Goal: Information Seeking & Learning: Compare options

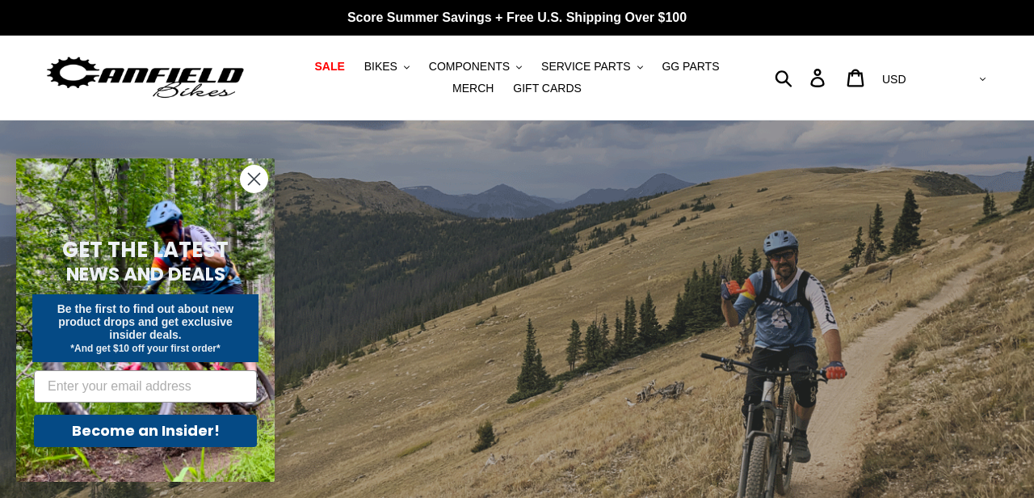
click at [256, 183] on circle "Close dialog" at bounding box center [254, 179] width 27 height 27
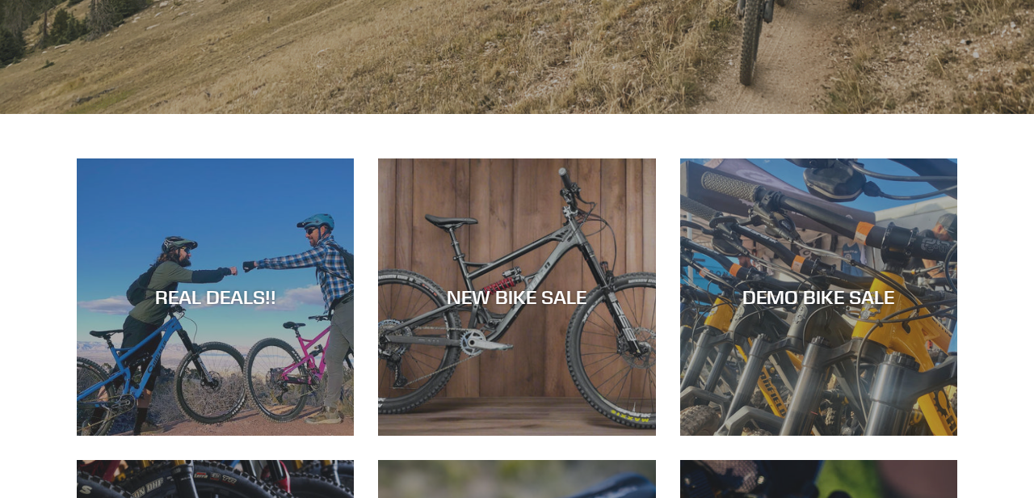
scroll to position [489, 0]
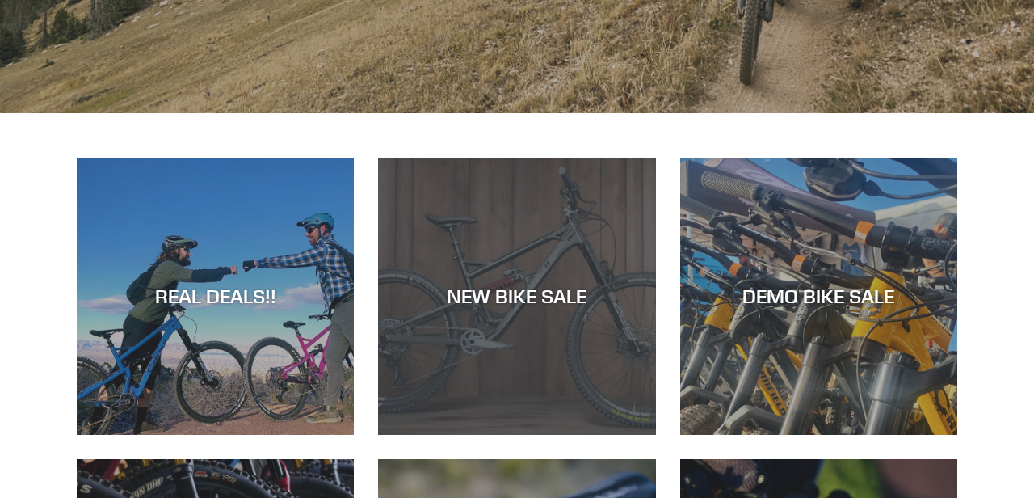
click at [416, 435] on div "NEW BIKE SALE" at bounding box center [516, 435] width 277 height 0
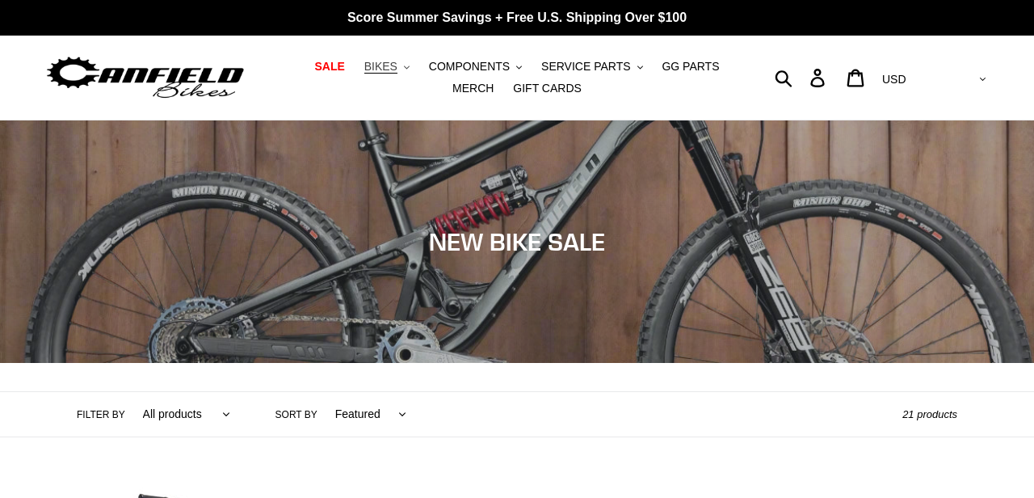
click at [379, 71] on button "BIKES .cls-1{fill:#231f20}" at bounding box center [386, 67] width 61 height 22
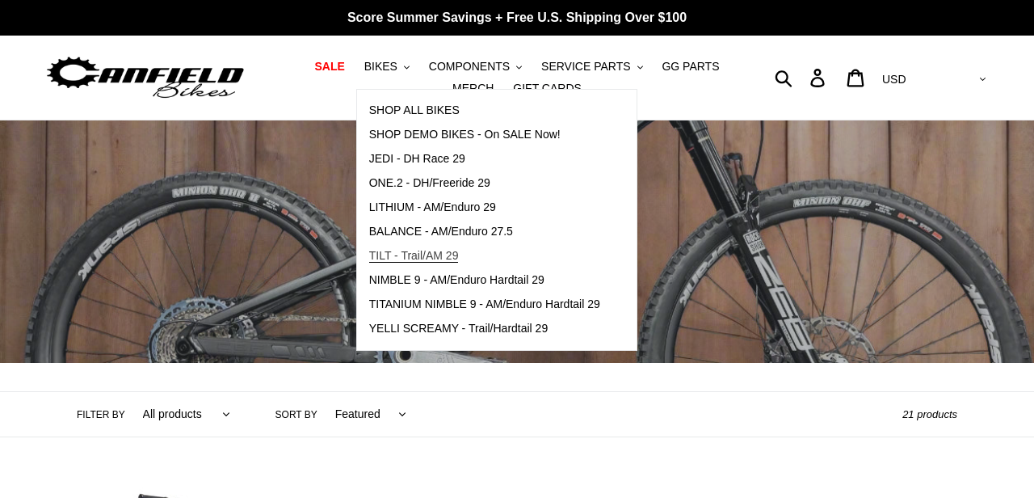
click at [418, 250] on span "TILT - Trail/AM 29" at bounding box center [414, 256] width 90 height 14
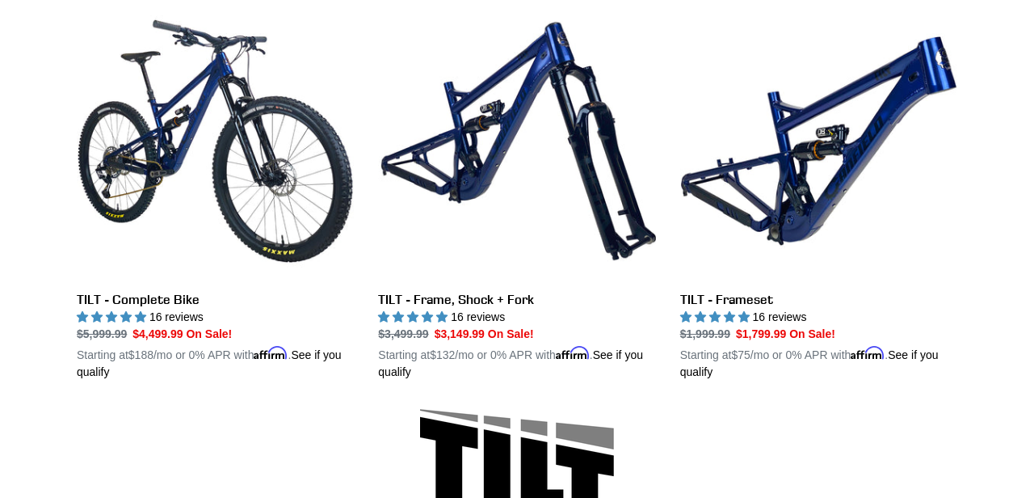
scroll to position [482, 0]
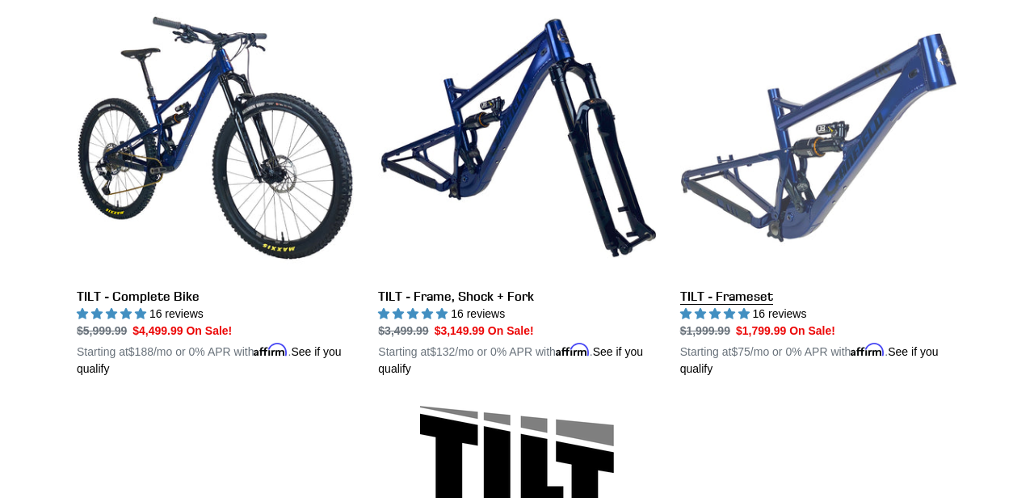
click at [782, 204] on link "TILT - Frameset" at bounding box center [818, 188] width 277 height 378
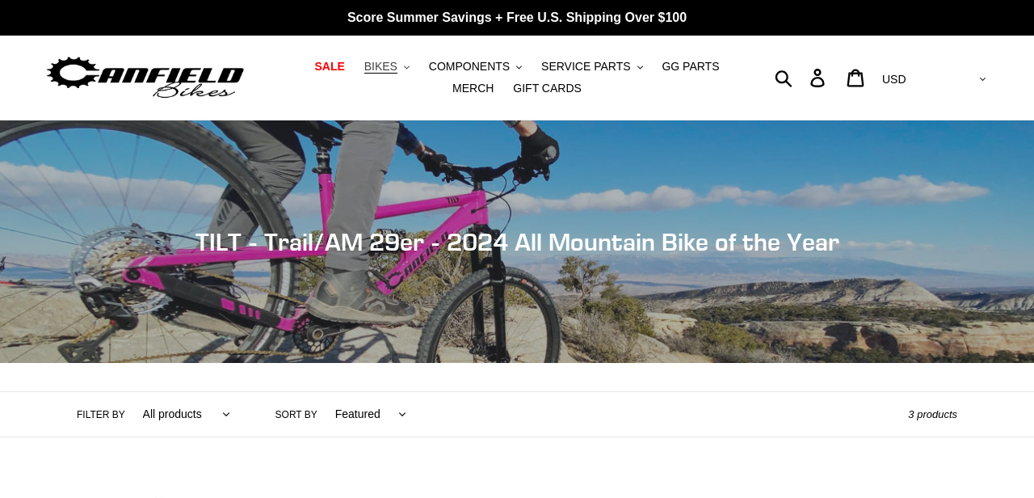
click at [404, 70] on icon ".cls-1{fill:#231f20}" at bounding box center [407, 68] width 6 height 6
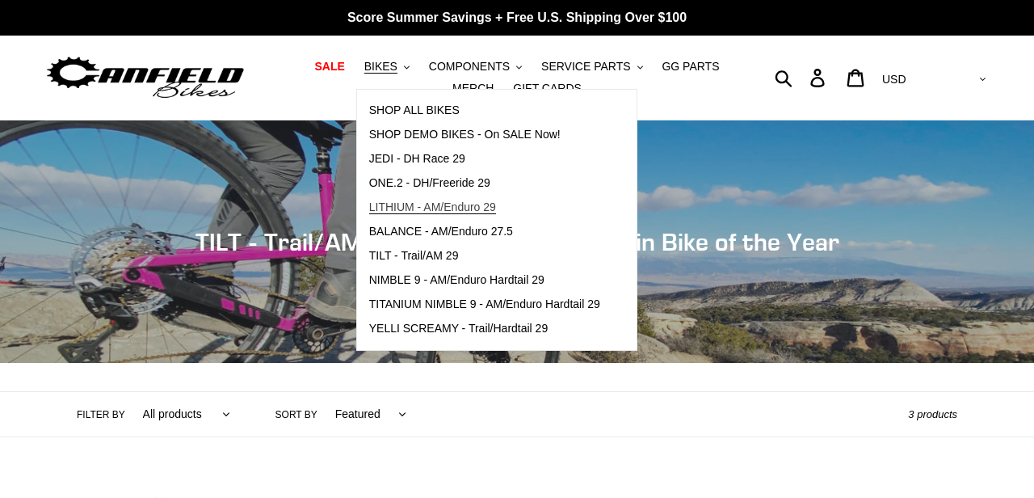
click at [409, 208] on span "LITHIUM - AM/Enduro 29" at bounding box center [432, 207] width 127 height 14
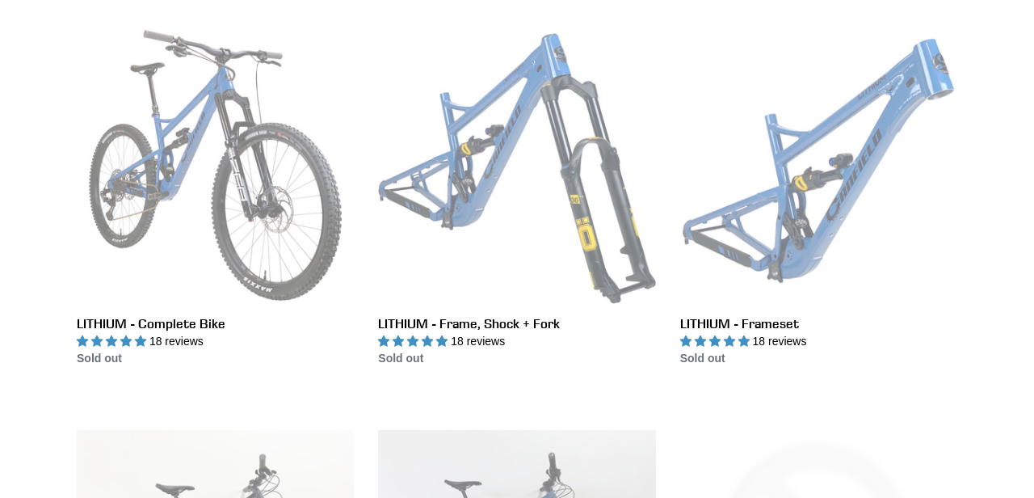
scroll to position [468, 0]
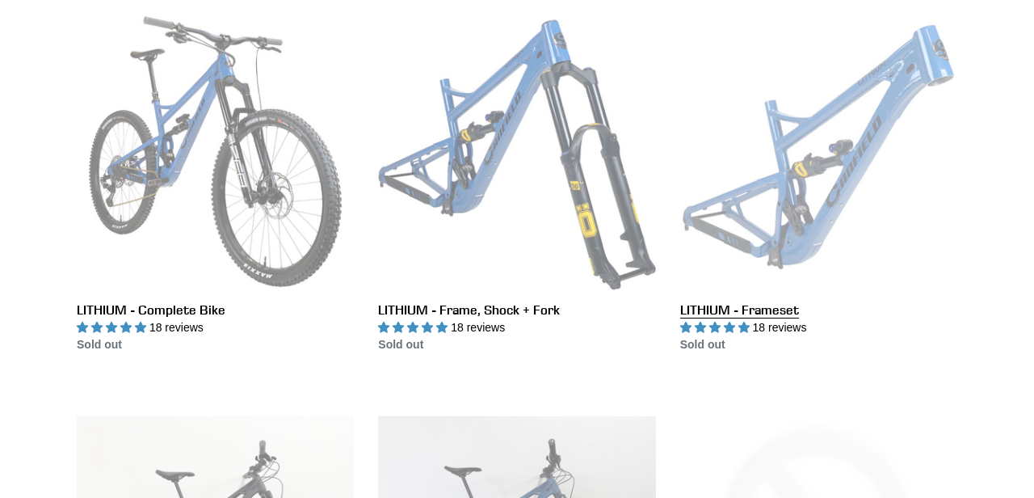
click at [751, 225] on link "LITHIUM - Frameset" at bounding box center [818, 183] width 277 height 340
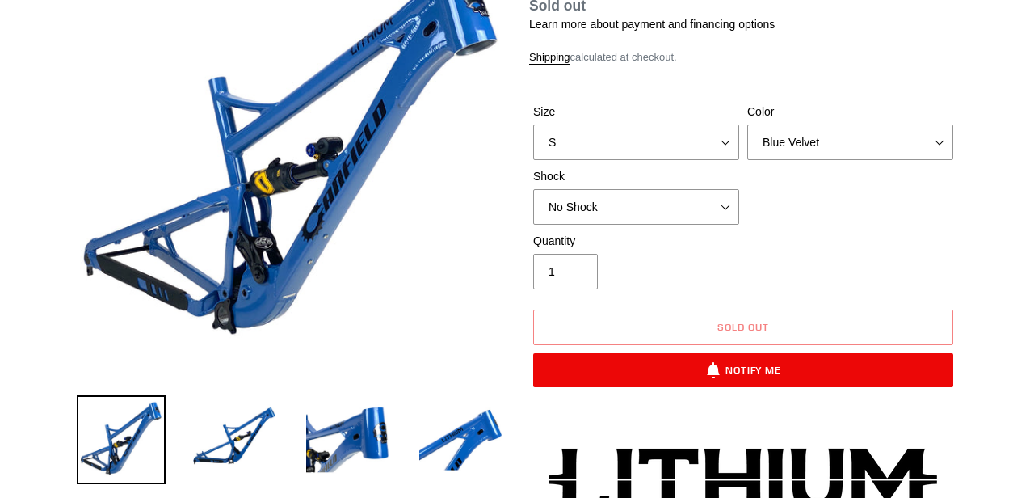
scroll to position [225, 0]
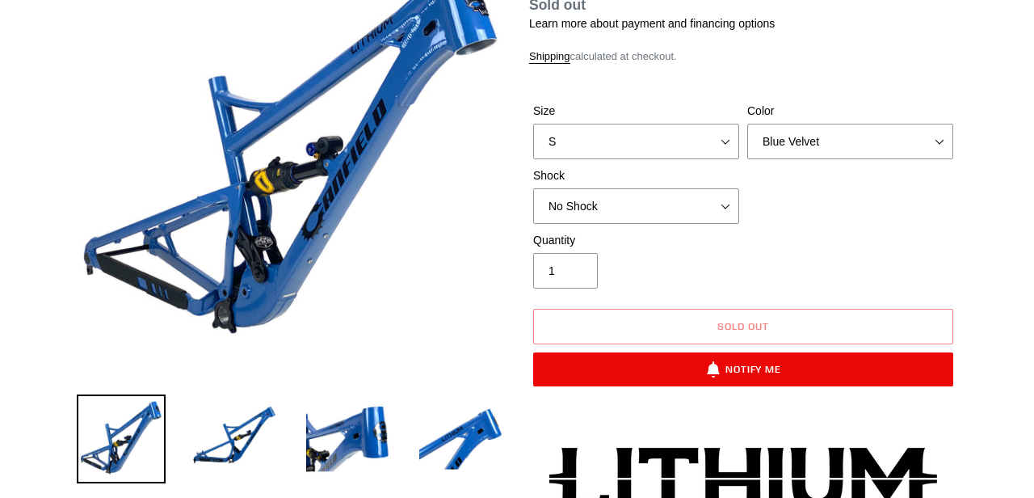
select select "highest-rating"
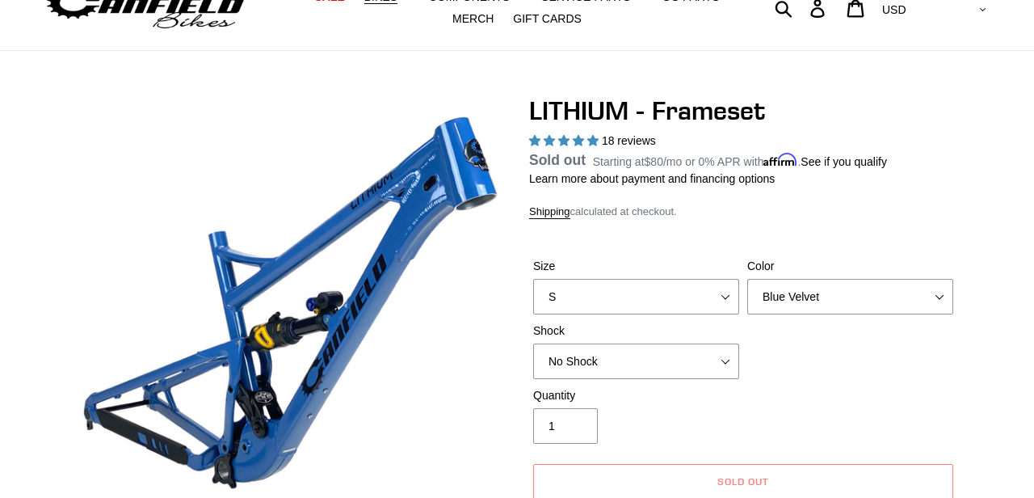
scroll to position [0, 0]
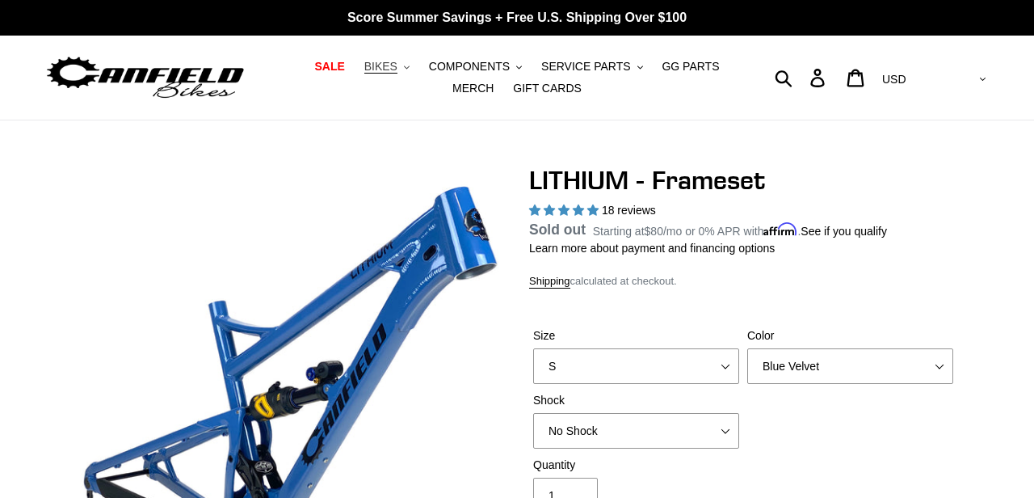
click at [404, 69] on icon ".cls-1{fill:#231f20}" at bounding box center [407, 68] width 6 height 6
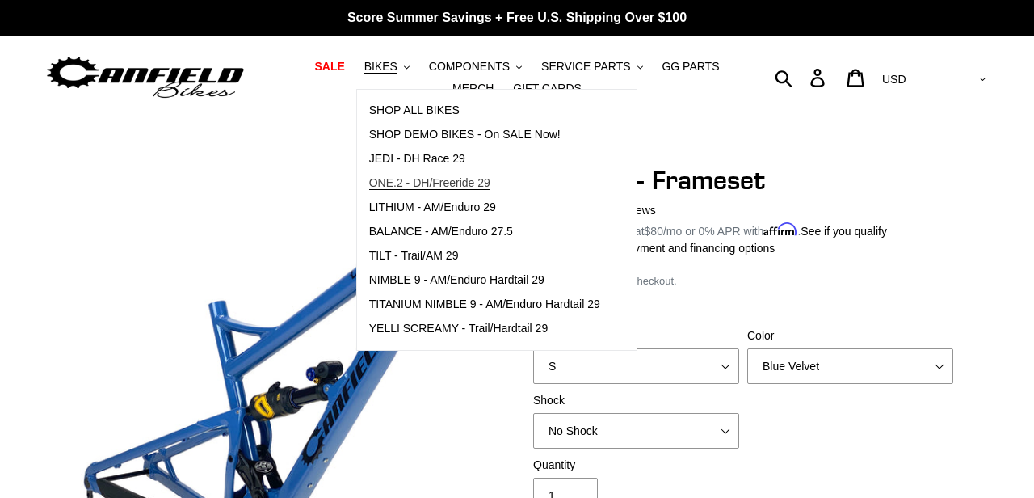
click at [426, 181] on span "ONE.2 - DH/Freeride 29" at bounding box center [429, 183] width 121 height 14
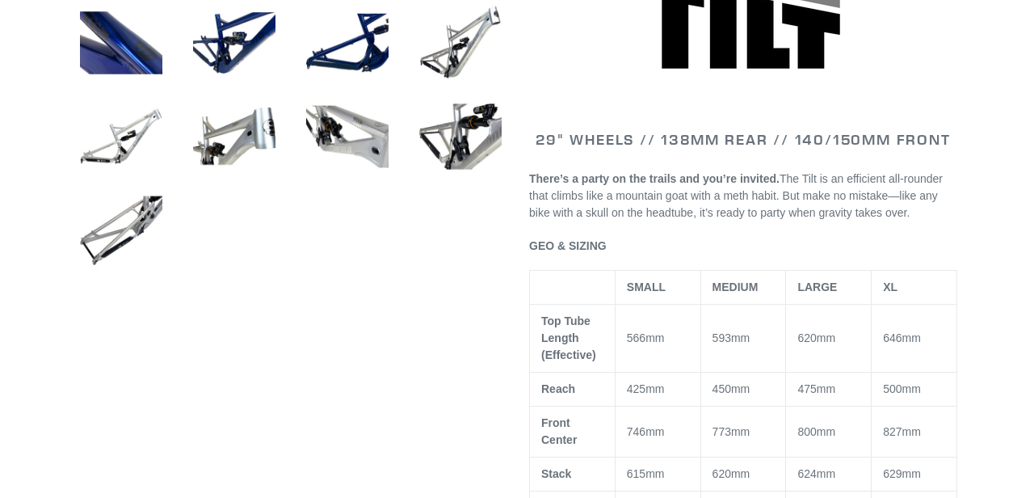
select select "highest-rating"
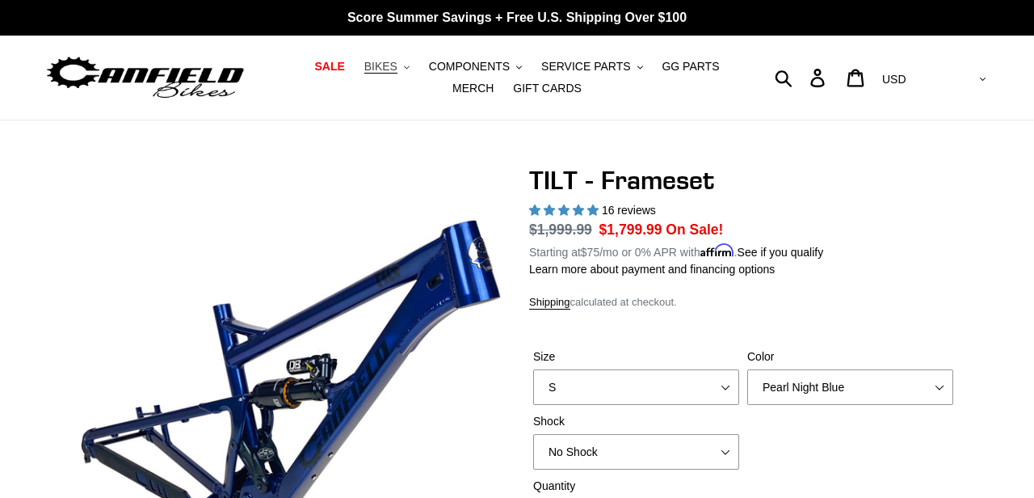
click at [380, 60] on button "BIKES .cls-1{fill:#231f20}" at bounding box center [386, 67] width 61 height 22
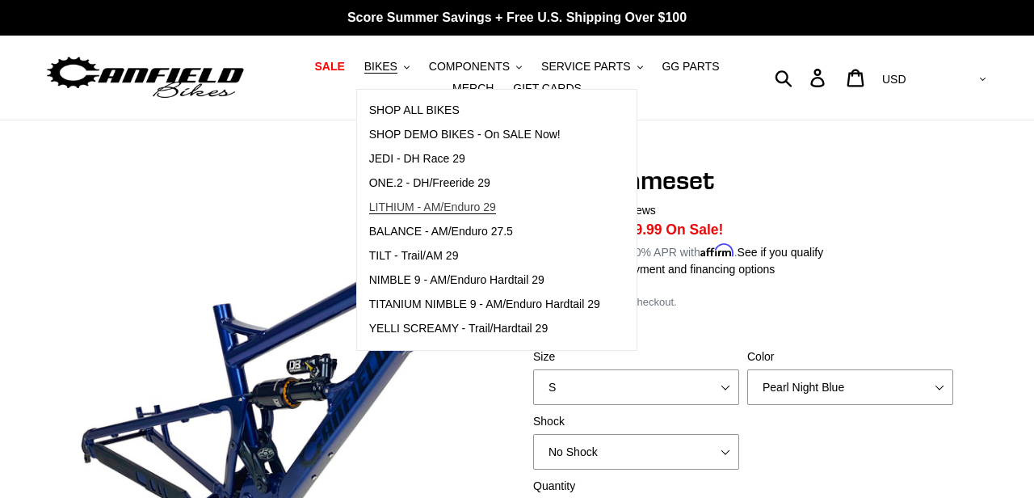
click at [422, 207] on span "LITHIUM - AM/Enduro 29" at bounding box center [432, 207] width 127 height 14
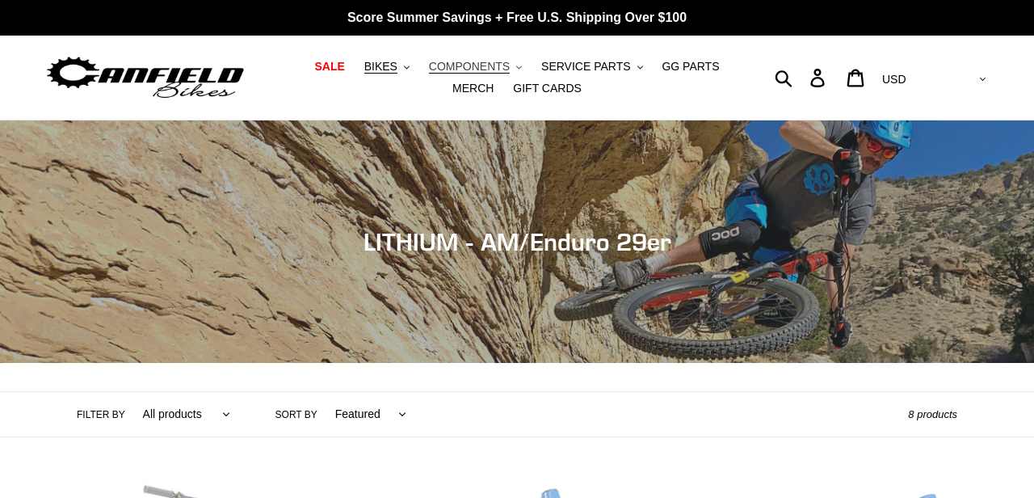
click at [516, 66] on icon ".cls-1{fill:#231f20}" at bounding box center [519, 68] width 6 height 6
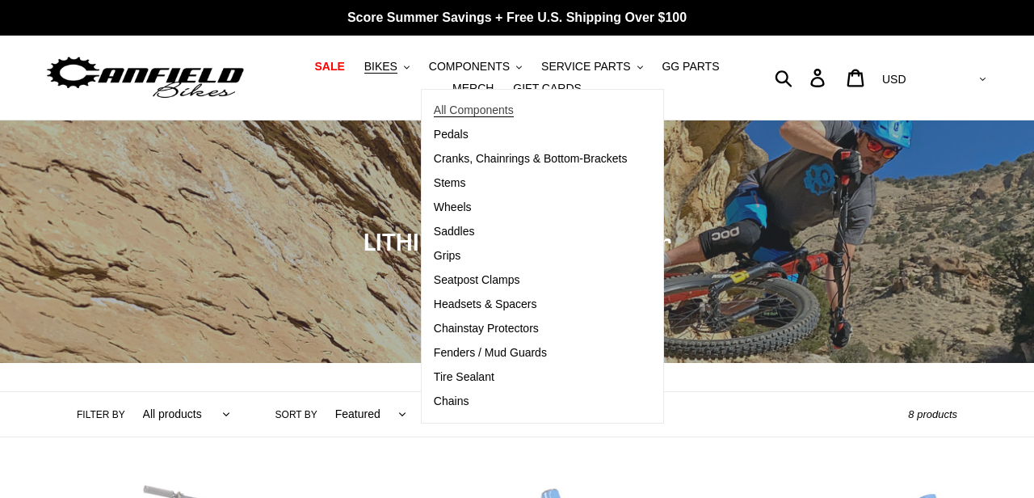
click at [475, 107] on span "All Components" at bounding box center [474, 110] width 80 height 14
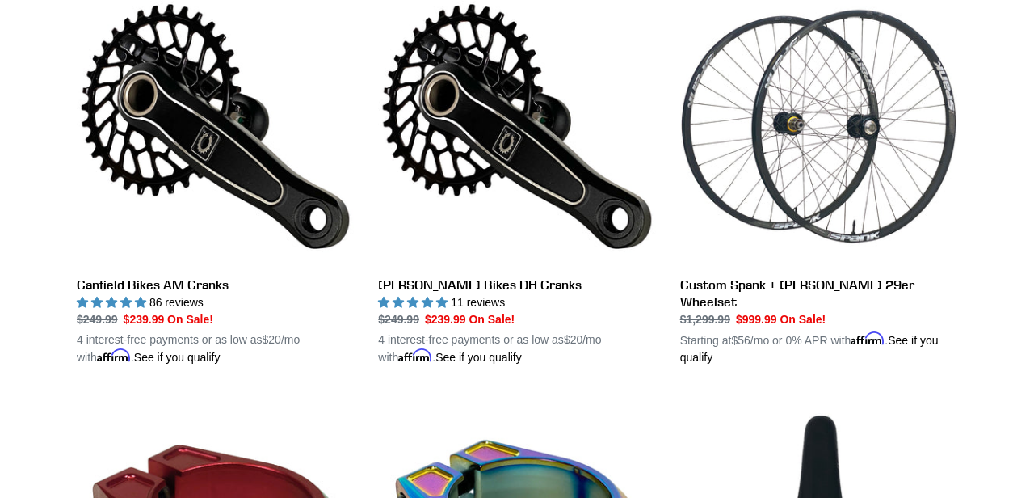
scroll to position [901, 0]
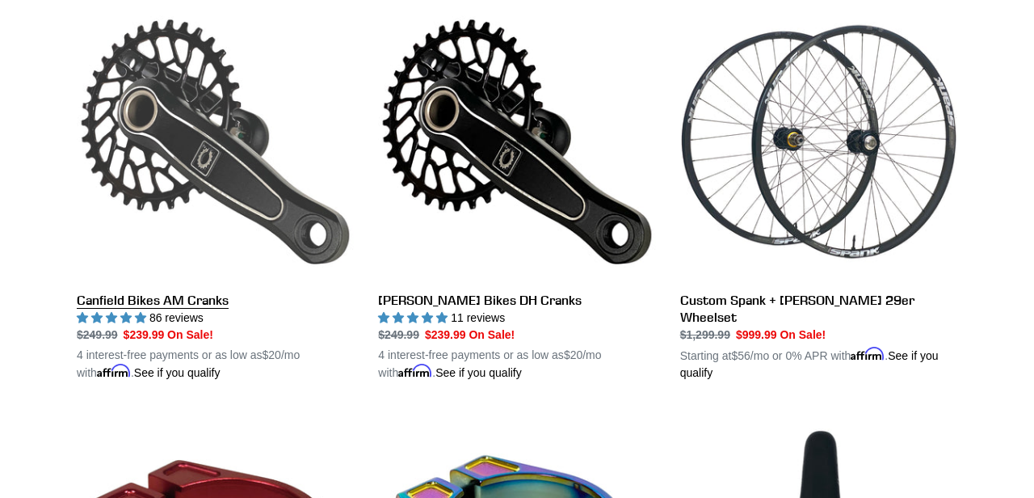
click at [230, 175] on link "Canfield Bikes AM Cranks" at bounding box center [215, 192] width 277 height 378
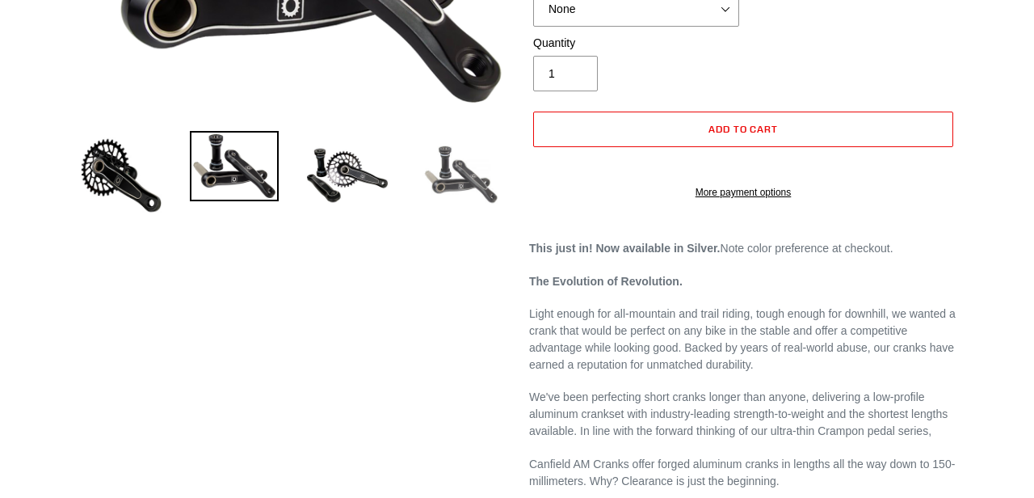
select select "highest-rating"
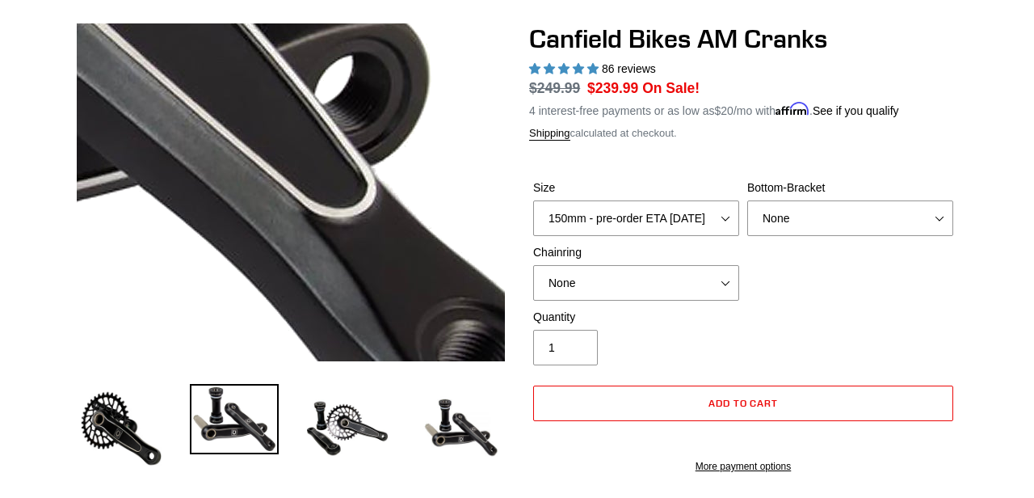
scroll to position [141, 0]
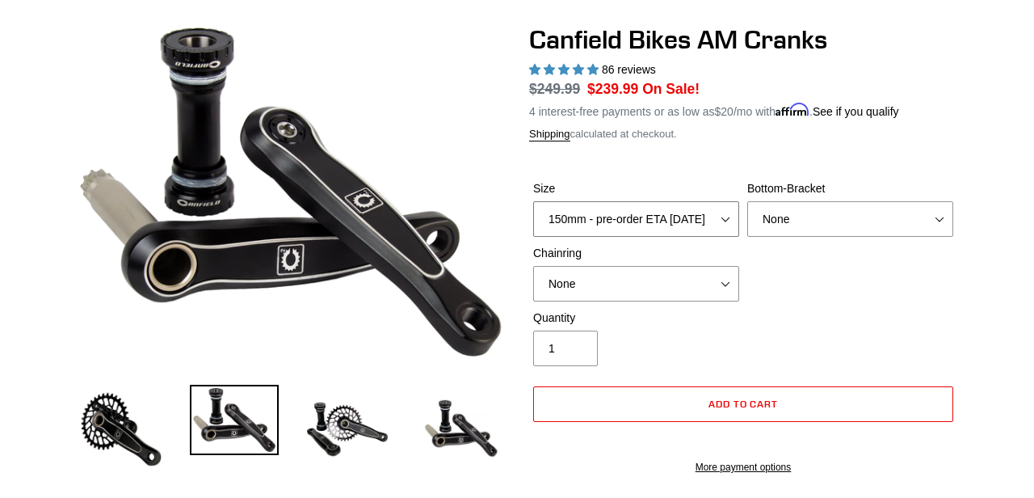
click at [725, 219] on select "150mm - pre-order ETA 9/30/25 155mm - pre-order ETA 9/30/25 160mm - pre-order E…" at bounding box center [636, 219] width 206 height 36
click at [727, 220] on select "150mm - pre-order ETA 9/30/25 155mm - pre-order ETA 9/30/25 160mm - pre-order E…" at bounding box center [636, 219] width 206 height 36
click at [721, 275] on select "None 30t Round (Boost 148) 30t Oval (Boost 148) 32t Round (Boost 148) 32t Oval …" at bounding box center [636, 284] width 206 height 36
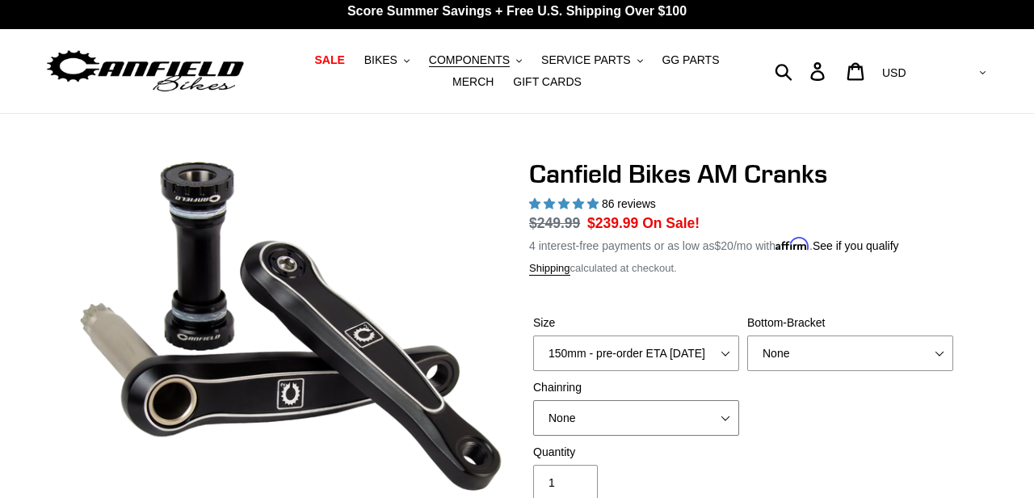
scroll to position [0, 0]
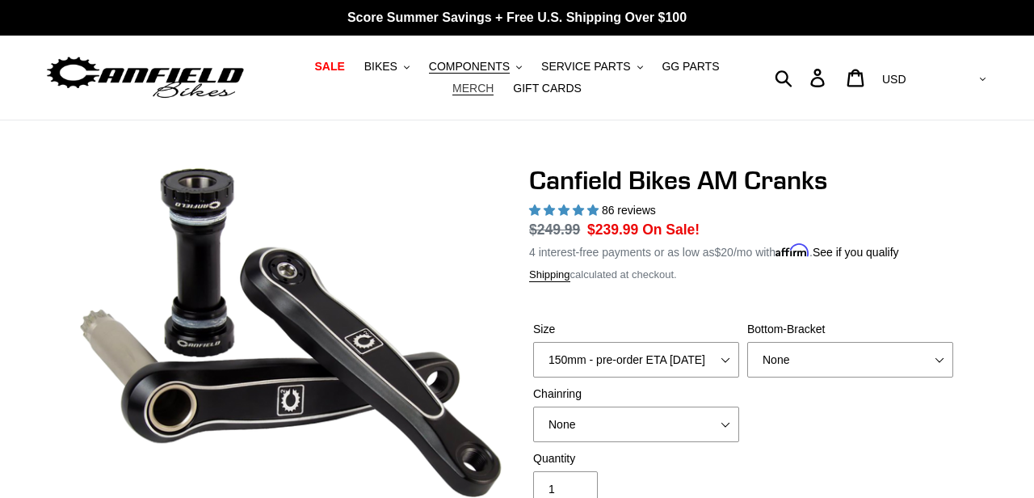
click at [493, 82] on span "MERCH" at bounding box center [472, 89] width 41 height 14
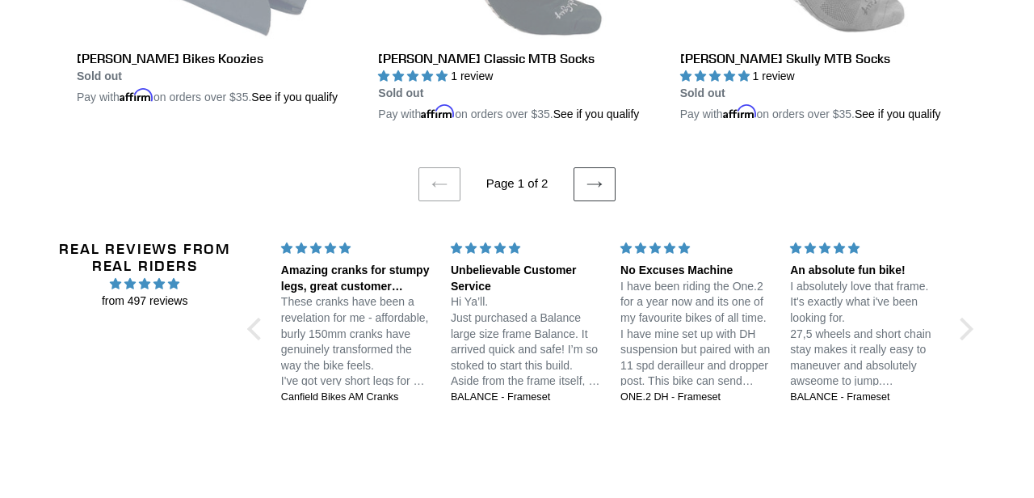
scroll to position [3493, 0]
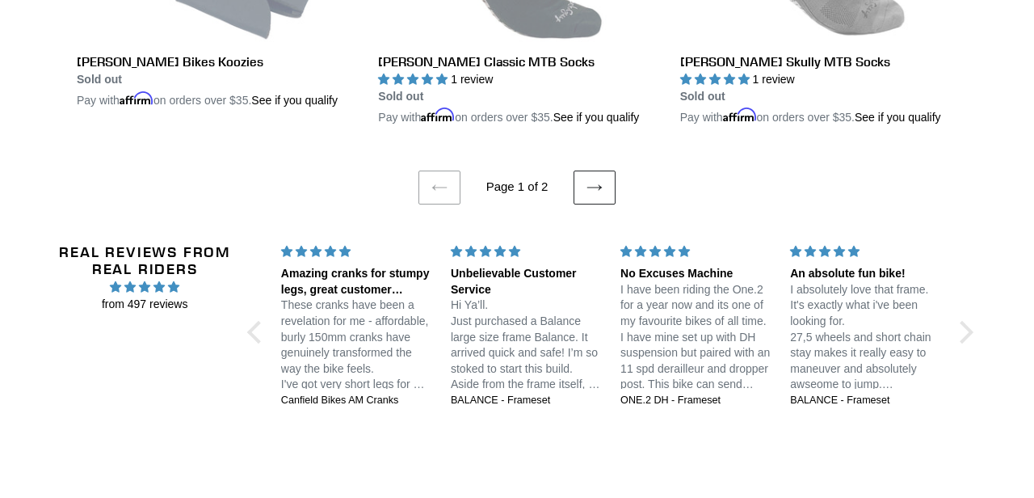
click at [582, 204] on link "Next page" at bounding box center [594, 187] width 42 height 34
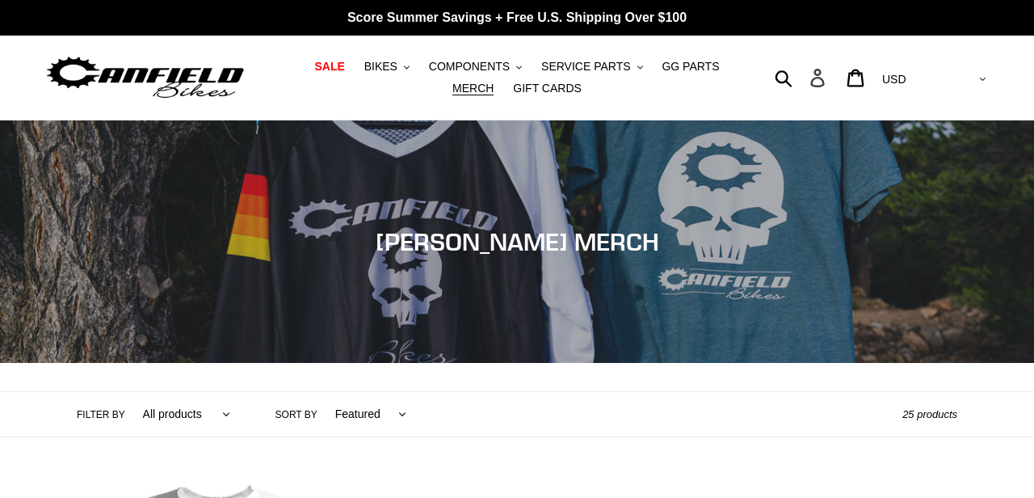
click at [826, 73] on icon at bounding box center [817, 78] width 18 height 19
click at [516, 65] on icon ".cls-1{fill:#231f20}" at bounding box center [519, 68] width 6 height 6
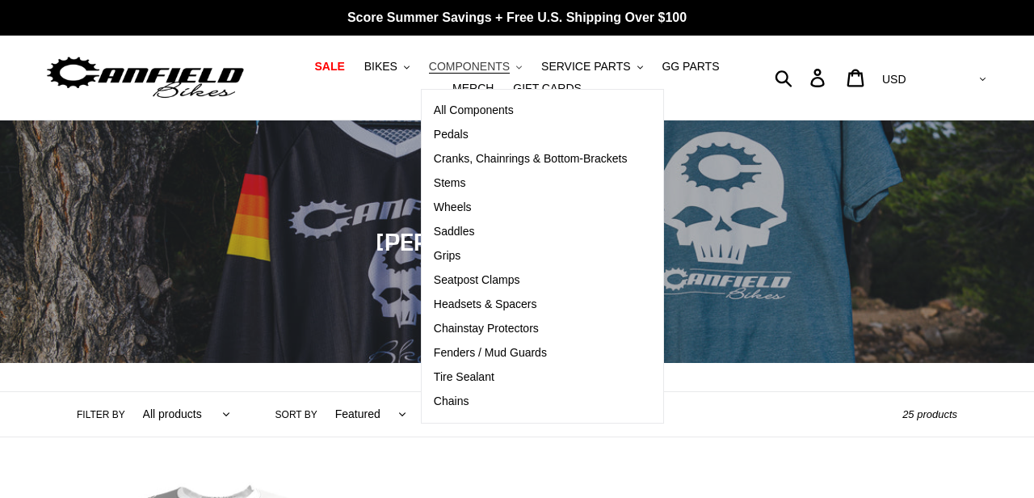
click at [516, 65] on icon ".cls-1{fill:#231f20}" at bounding box center [519, 68] width 6 height 6
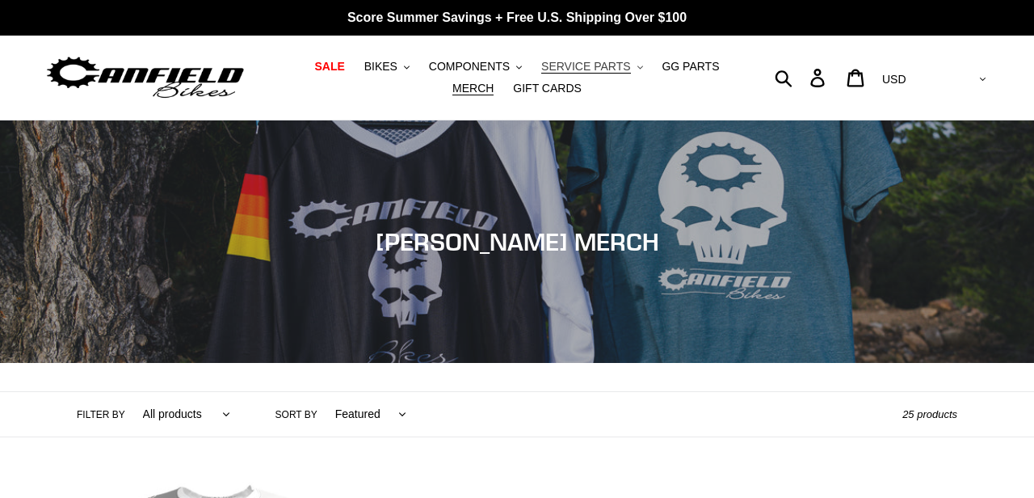
click at [637, 66] on icon ".cls-1{fill:#231f20}" at bounding box center [640, 68] width 6 height 6
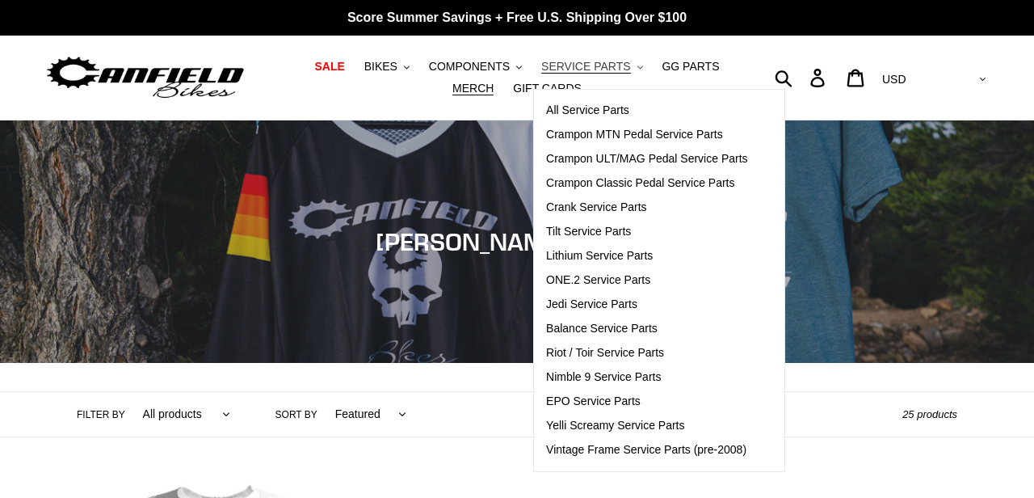
click at [637, 66] on icon ".cls-1{fill:#231f20}" at bounding box center [640, 68] width 6 height 6
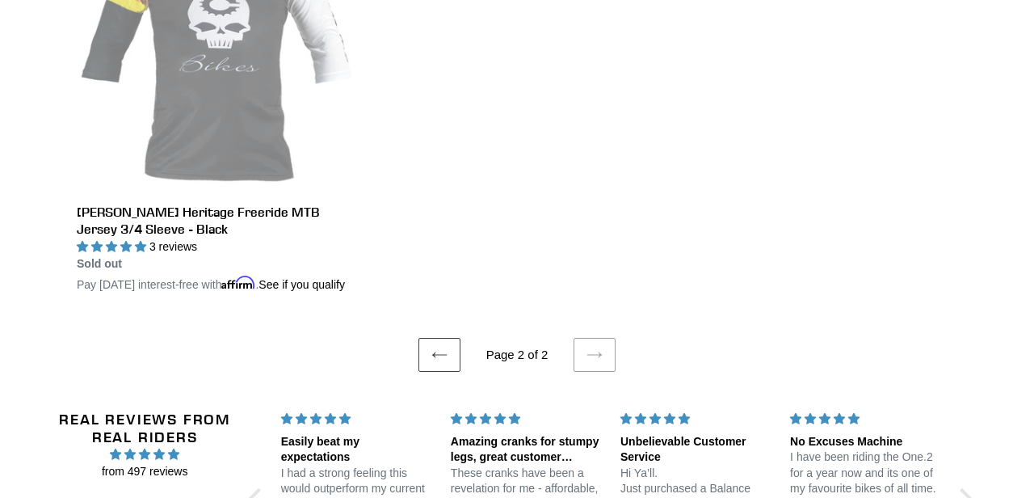
scroll to position [1065, 0]
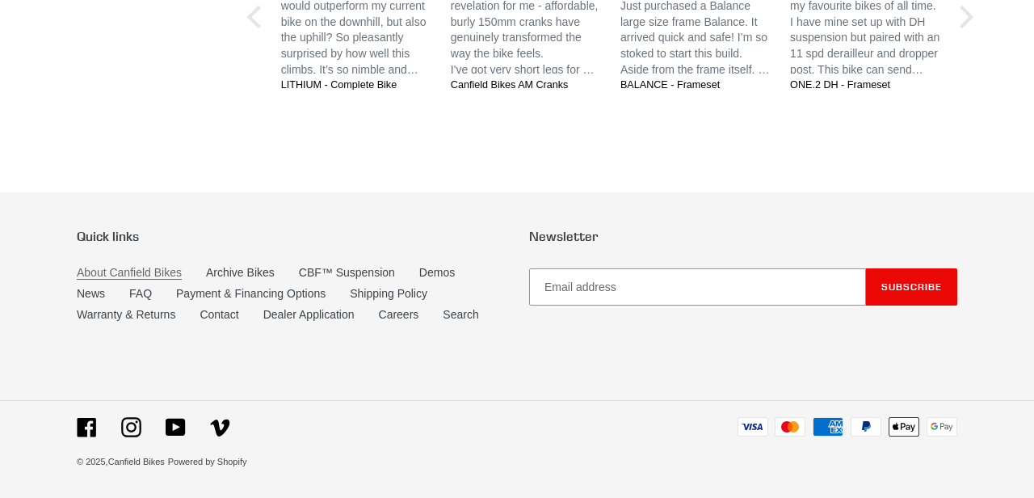
click at [151, 271] on link "About Canfield Bikes" at bounding box center [129, 273] width 105 height 14
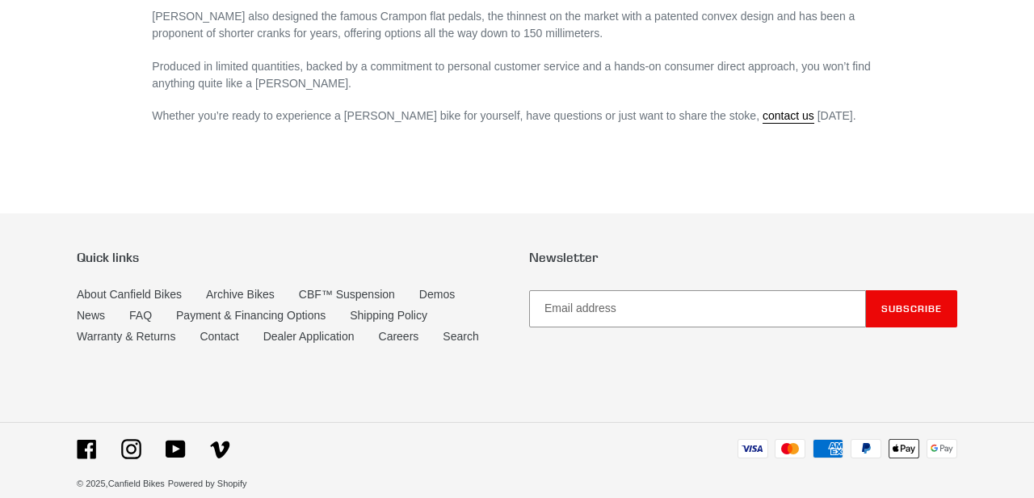
scroll to position [1253, 0]
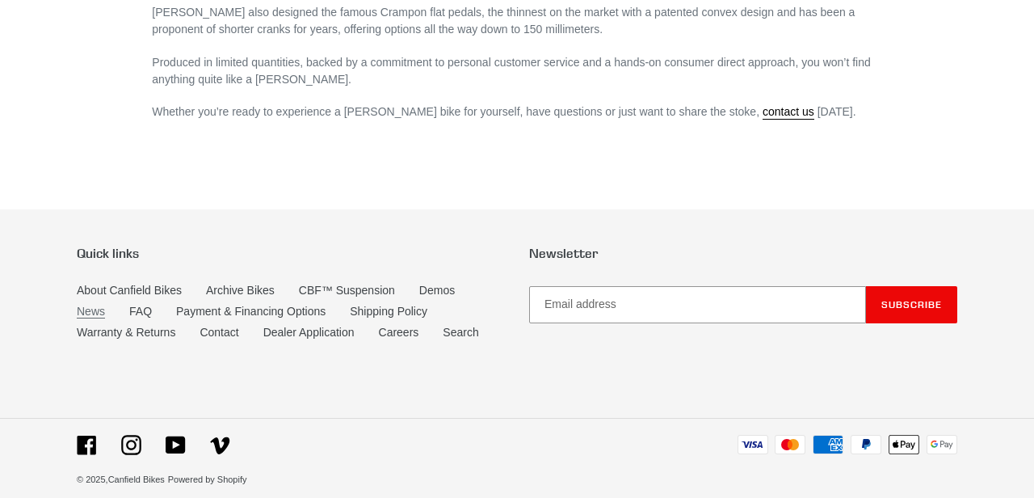
click at [99, 304] on link "News" at bounding box center [91, 311] width 28 height 14
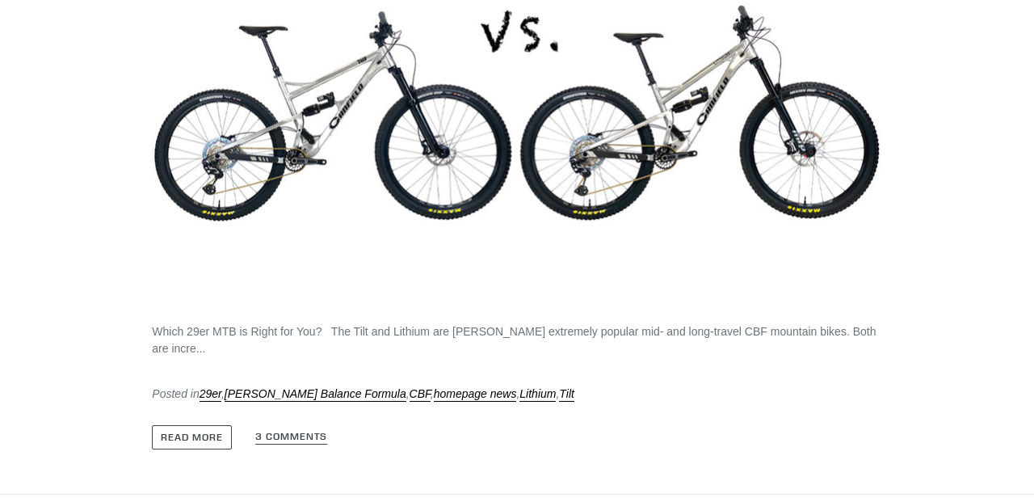
scroll to position [5117, 0]
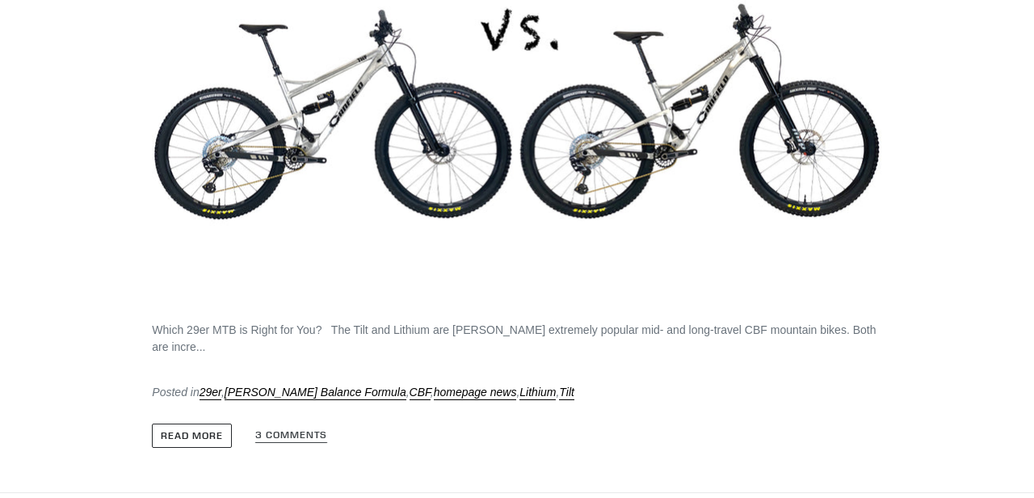
click at [189, 435] on link "Read more" at bounding box center [192, 435] width 80 height 24
